Goal: Task Accomplishment & Management: Manage account settings

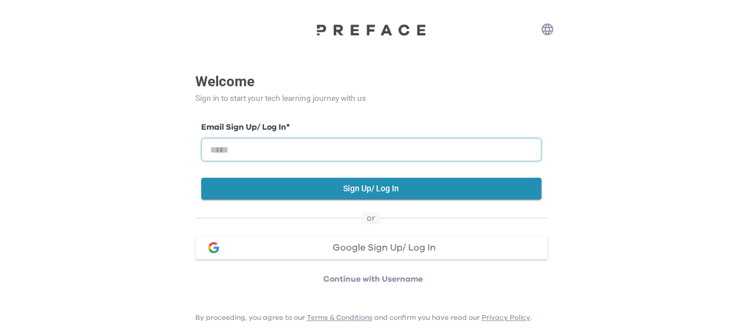
click at [318, 144] on input "email" at bounding box center [371, 149] width 340 height 23
type input "**********"
click at [312, 192] on button "Sign Up/ Log In" at bounding box center [371, 189] width 340 height 22
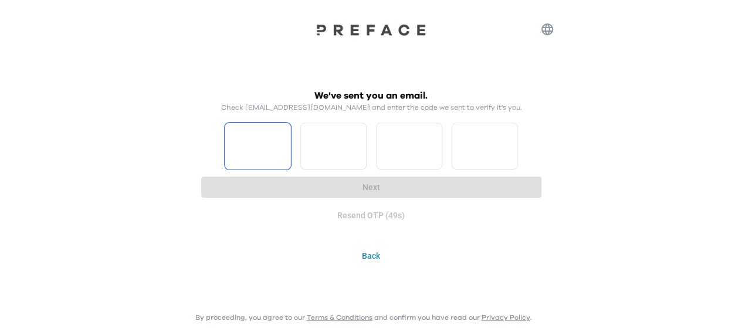
click at [235, 155] on input "Please enter OTP character 1" at bounding box center [258, 146] width 66 height 47
type input "*"
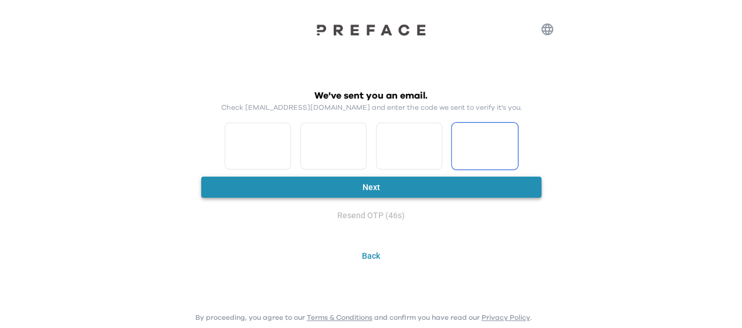
type input "*"
click at [247, 180] on button "Next" at bounding box center [371, 188] width 340 height 22
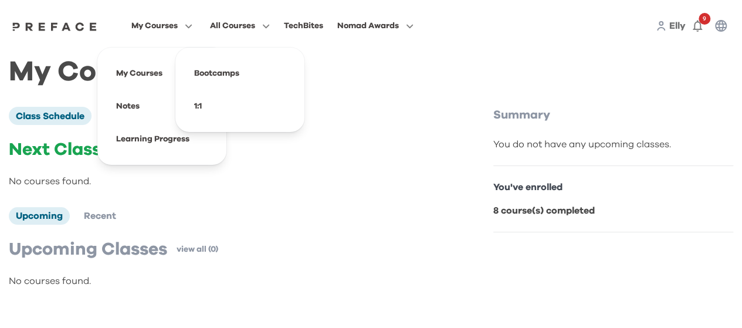
click at [186, 28] on icon "button" at bounding box center [186, 26] width 12 height 9
click at [145, 70] on span at bounding box center [162, 73] width 110 height 33
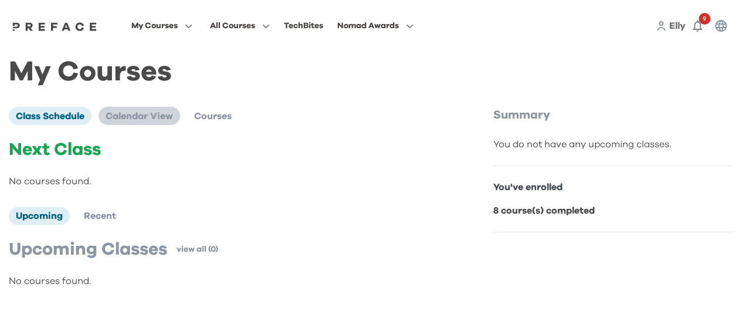
click at [133, 121] on span "Calendar View" at bounding box center [139, 115] width 67 height 9
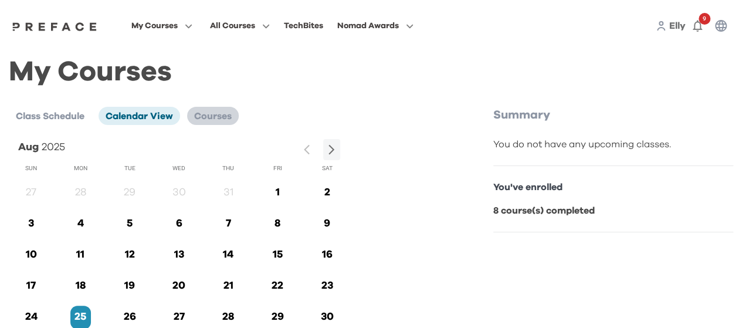
click at [223, 119] on span "Courses" at bounding box center [213, 115] width 38 height 9
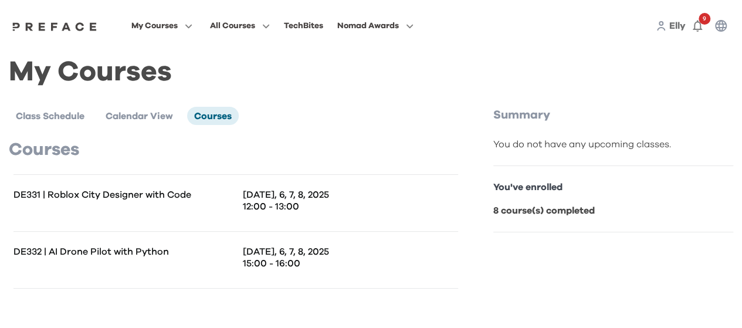
click at [284, 209] on p "12:00 - 13:00" at bounding box center [350, 207] width 215 height 12
click at [158, 253] on p "DE332 | AI Drone Pilot with Python" at bounding box center [124, 252] width 222 height 12
click at [60, 118] on span "Class Schedule" at bounding box center [50, 115] width 69 height 9
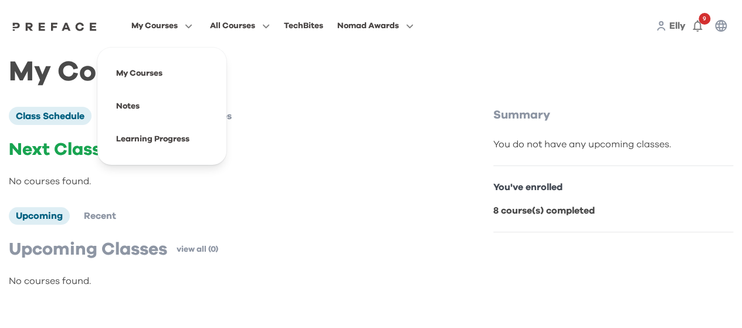
click at [160, 29] on span "My Courses" at bounding box center [154, 26] width 46 height 14
click at [162, 139] on span at bounding box center [162, 139] width 110 height 33
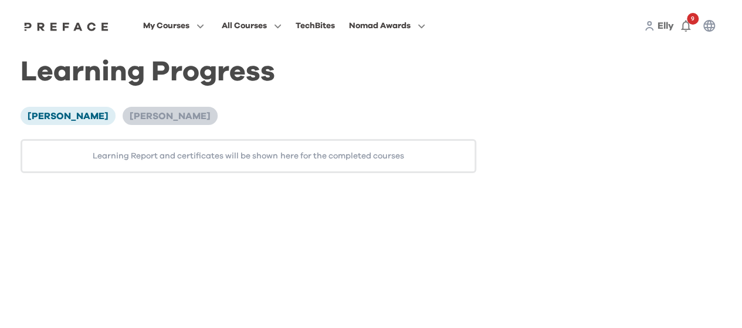
click at [130, 121] on span "Hugo Wong" at bounding box center [170, 115] width 81 height 9
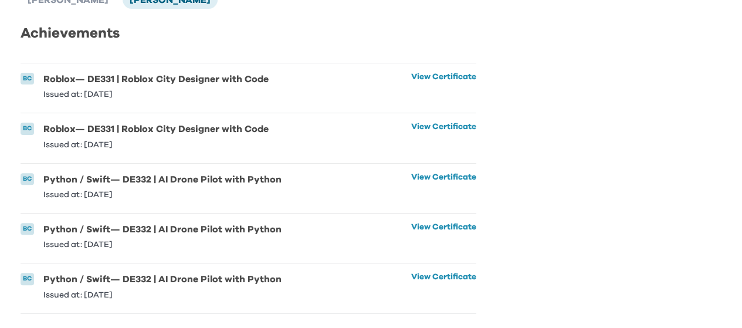
scroll to position [124, 0]
click at [432, 273] on link "View Certificate" at bounding box center [443, 286] width 65 height 26
click at [438, 73] on link "View Certificate" at bounding box center [443, 86] width 65 height 26
click at [440, 123] on link "View Certificate" at bounding box center [443, 136] width 65 height 26
click at [425, 175] on link "View Certificate" at bounding box center [443, 186] width 65 height 26
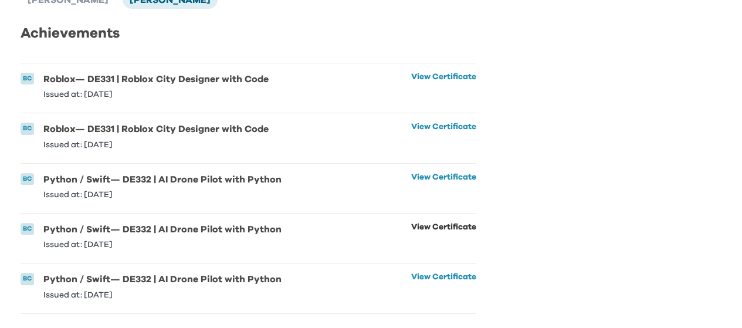
click at [416, 223] on link "View Certificate" at bounding box center [443, 236] width 65 height 26
click at [623, 211] on div "Learning Progress Elly Wong Hugo Wong Achievements BC Roblox — DE331 | Roblox C…" at bounding box center [371, 132] width 701 height 364
